Goal: Task Accomplishment & Management: Manage account settings

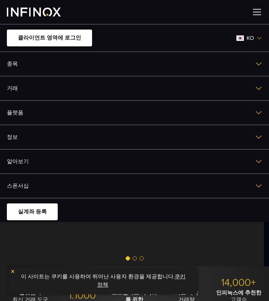
click at [68, 36] on link "클라이언트 영역에 로그인" at bounding box center [49, 38] width 85 height 17
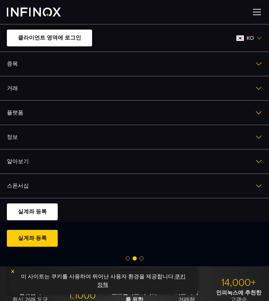
click at [81, 44] on link "클라이언트 영역에 로그인" at bounding box center [49, 38] width 85 height 17
